Goal: Check status: Check status

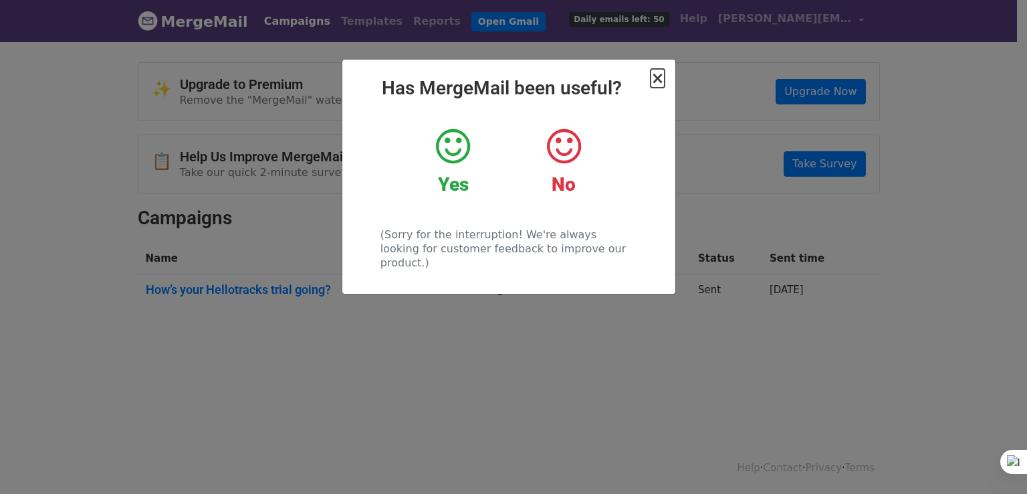
click at [661, 80] on span "×" at bounding box center [657, 78] width 13 height 19
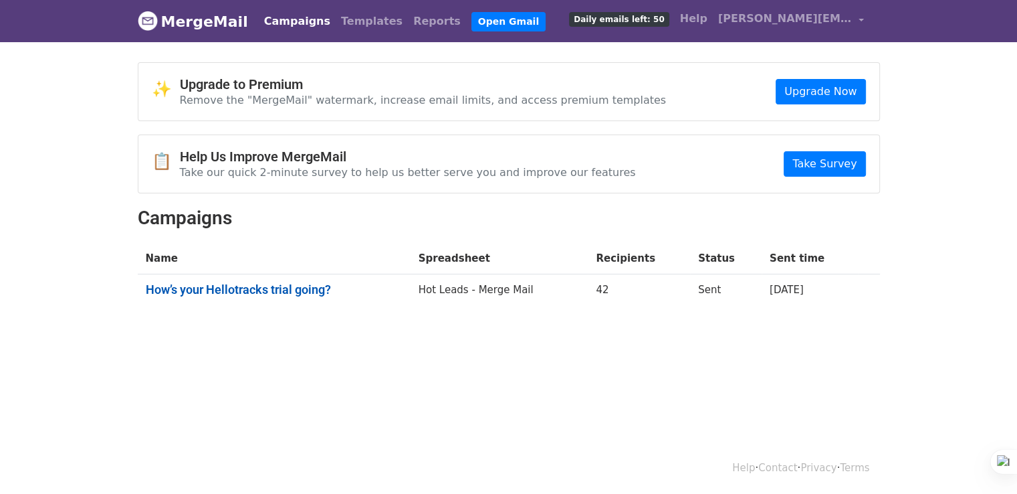
click at [213, 282] on link "How’s your Hellotracks trial going?" at bounding box center [274, 289] width 257 height 15
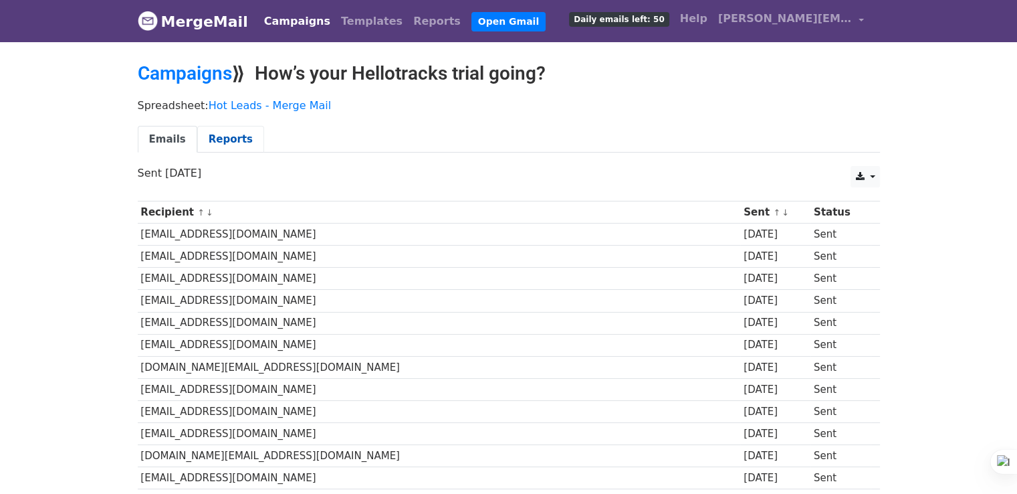
click at [209, 134] on link "Reports" at bounding box center [230, 139] width 67 height 27
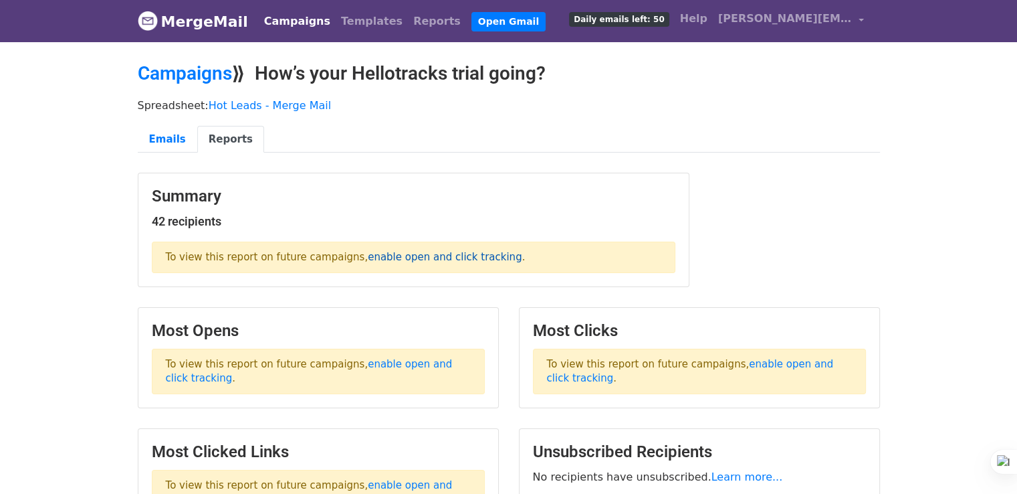
click at [431, 252] on link "enable open and click tracking" at bounding box center [445, 257] width 154 height 12
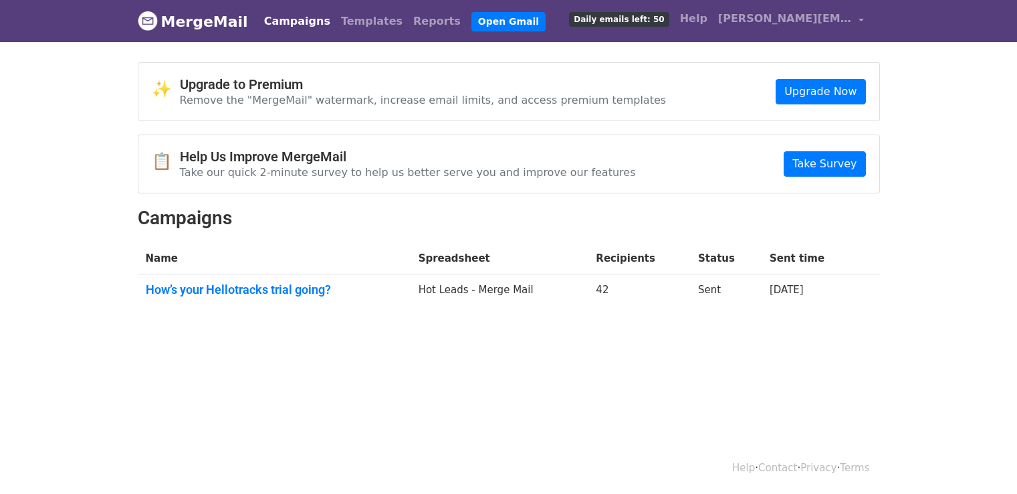
click at [286, 298] on td "How’s your Hellotracks trial going?" at bounding box center [274, 292] width 273 height 36
click at [281, 287] on link "How’s your Hellotracks trial going?" at bounding box center [274, 289] width 257 height 15
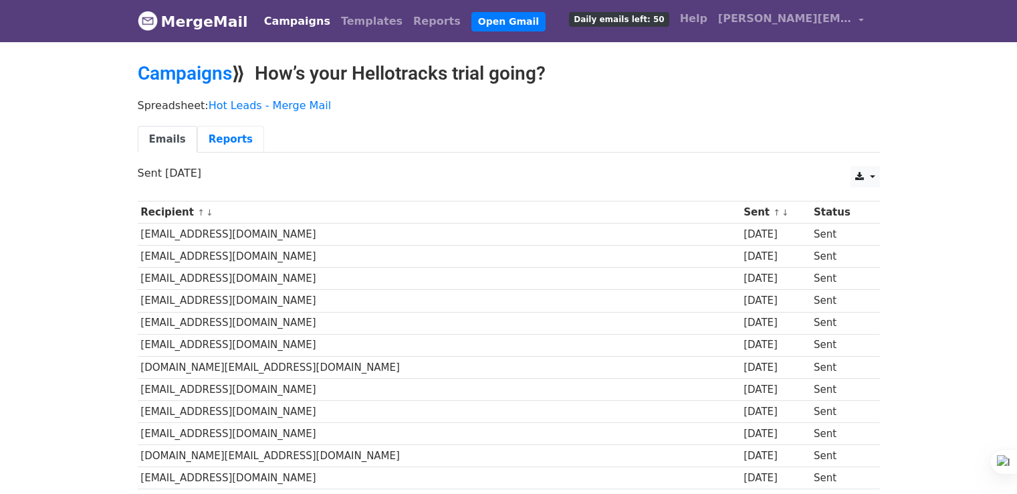
click at [226, 144] on link "Reports" at bounding box center [230, 139] width 67 height 27
